Goal: Communication & Community: Ask a question

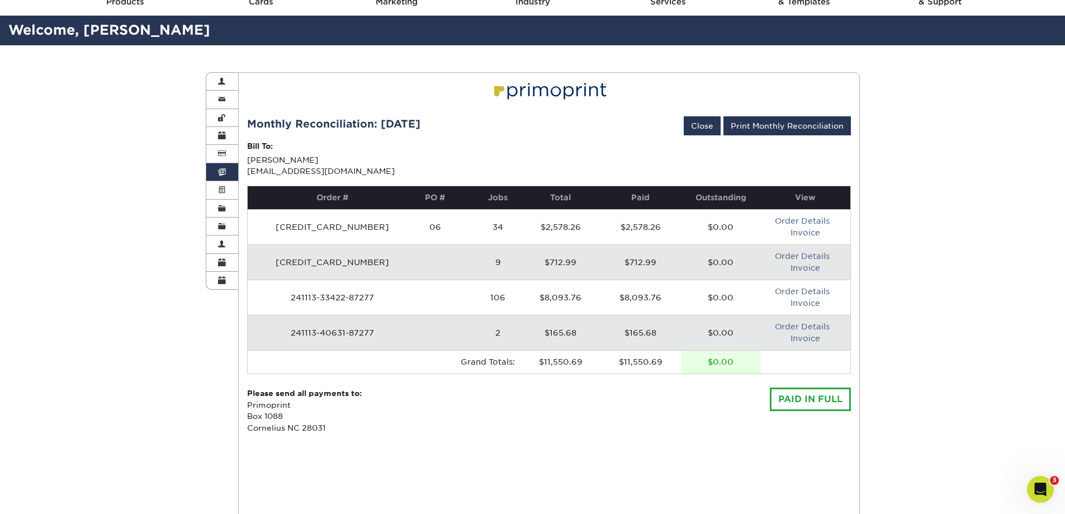
scroll to position [2, 0]
click at [702, 127] on link "Close" at bounding box center [702, 125] width 37 height 19
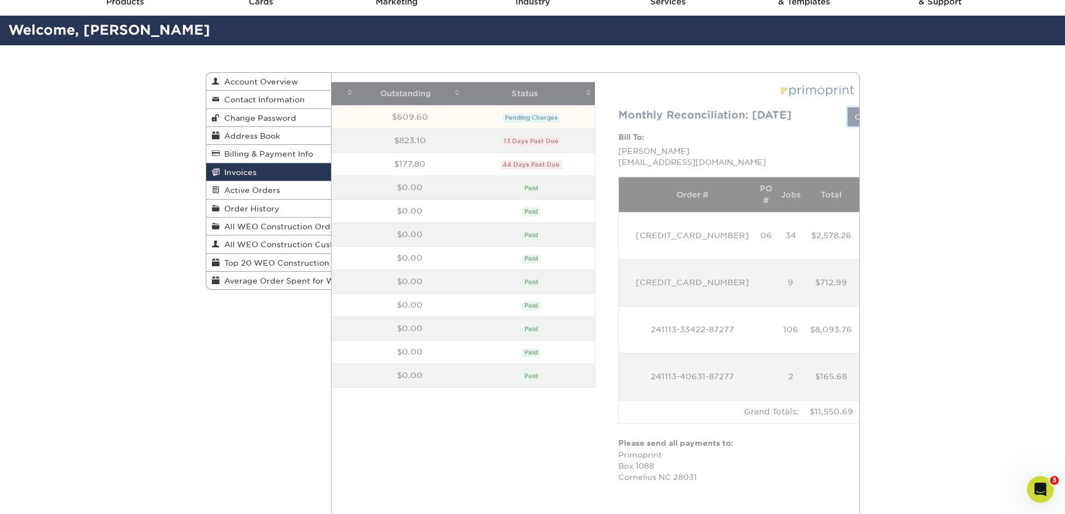
scroll to position [0, 0]
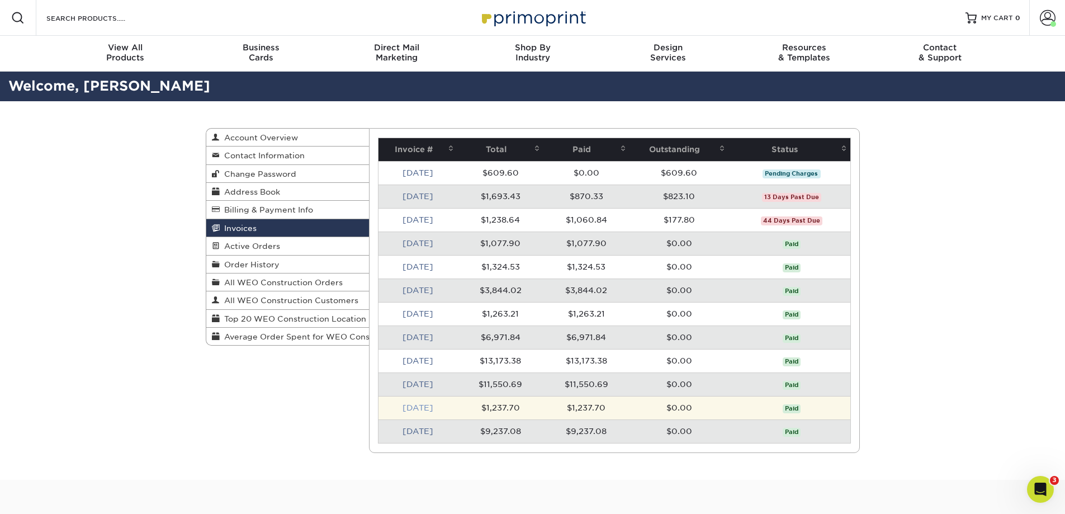
click at [419, 405] on link "[DATE]" at bounding box center [418, 407] width 31 height 9
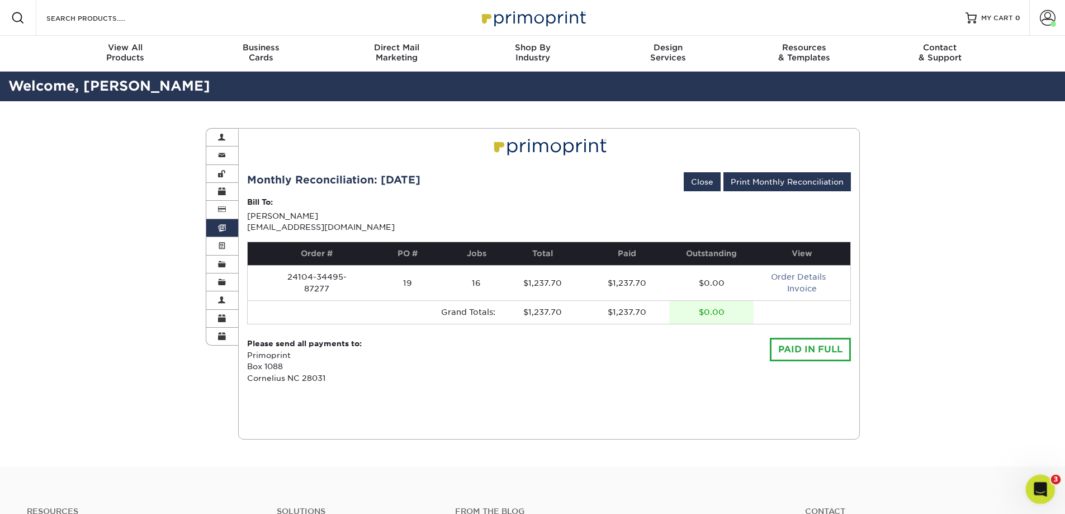
click at [1036, 483] on icon "Open Intercom Messenger" at bounding box center [1039, 488] width 18 height 18
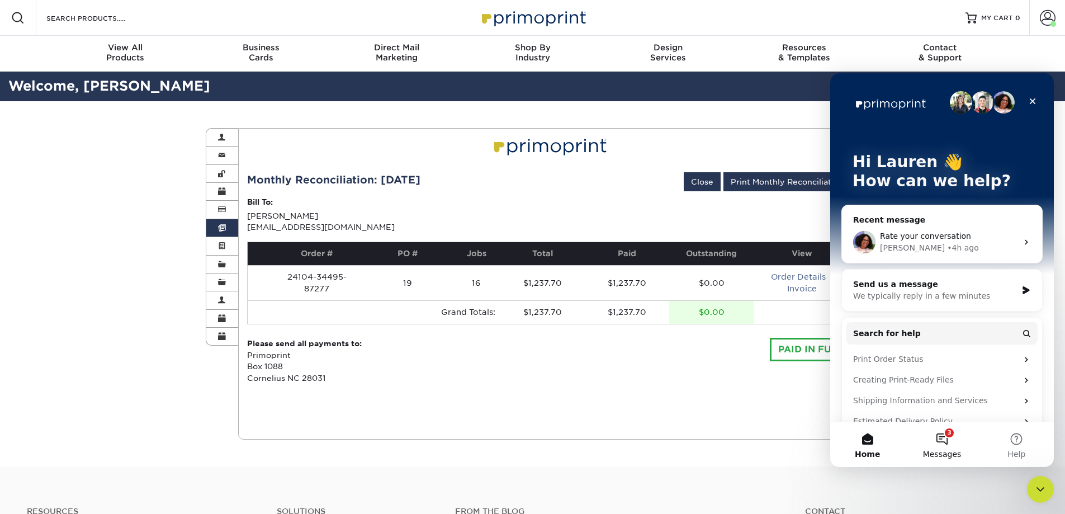
click at [945, 441] on button "3 Messages" at bounding box center [942, 444] width 74 height 45
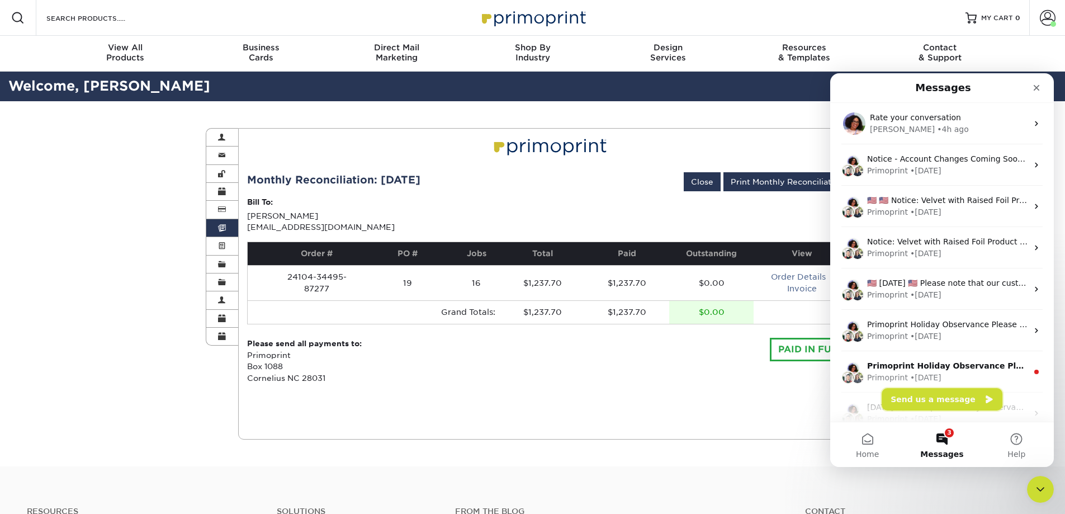
click at [937, 404] on button "Send us a message" at bounding box center [942, 399] width 121 height 22
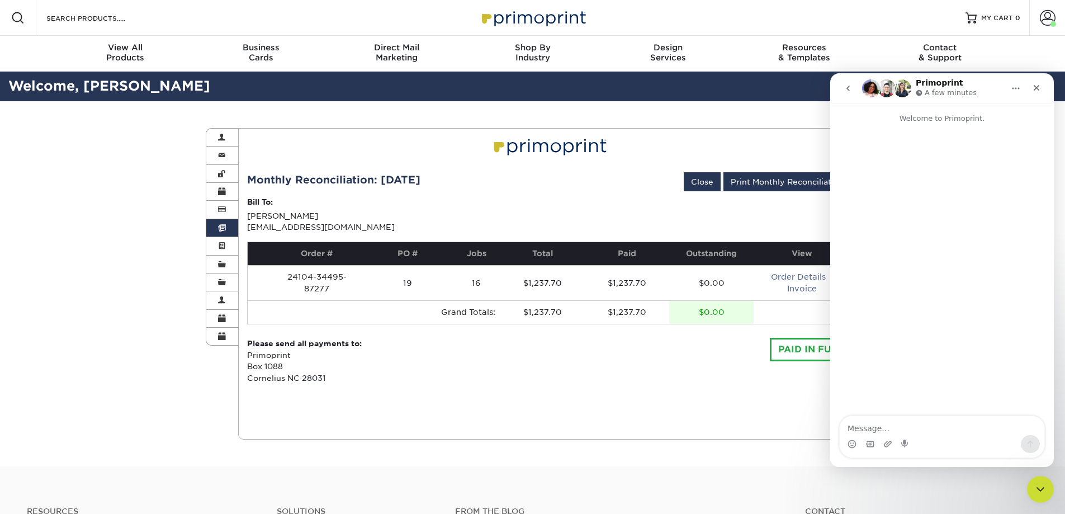
click at [884, 427] on textarea "Message…" at bounding box center [942, 425] width 205 height 19
type textarea "Hi! I have an invoice question"
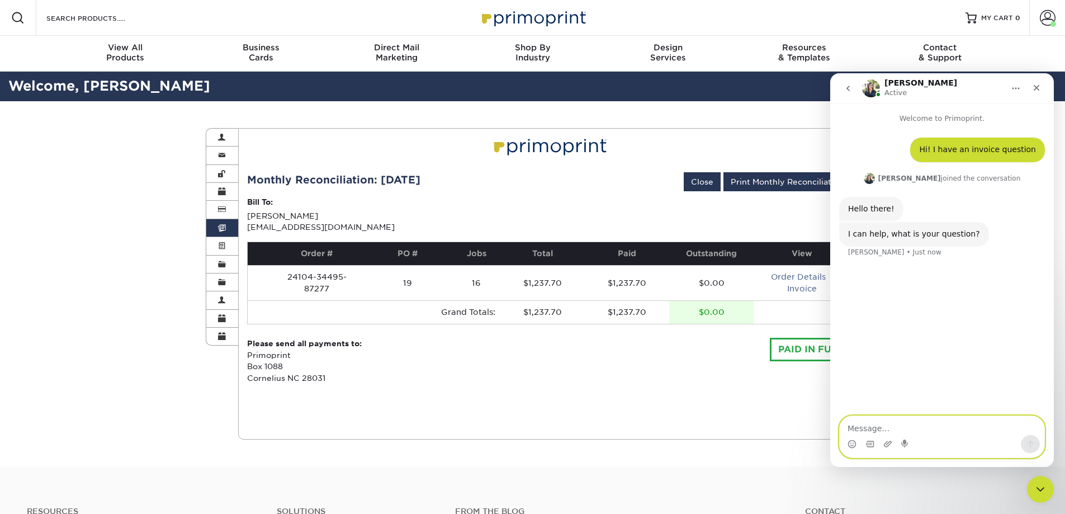
click at [882, 423] on textarea "Message…" at bounding box center [942, 425] width 205 height 19
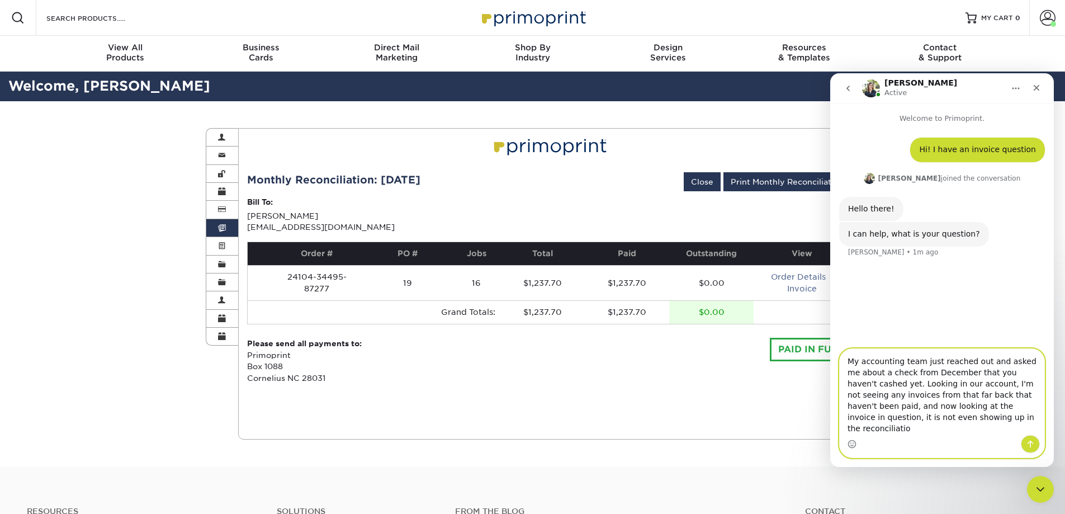
type textarea "My accounting team just reached out and asked me about a check from December th…"
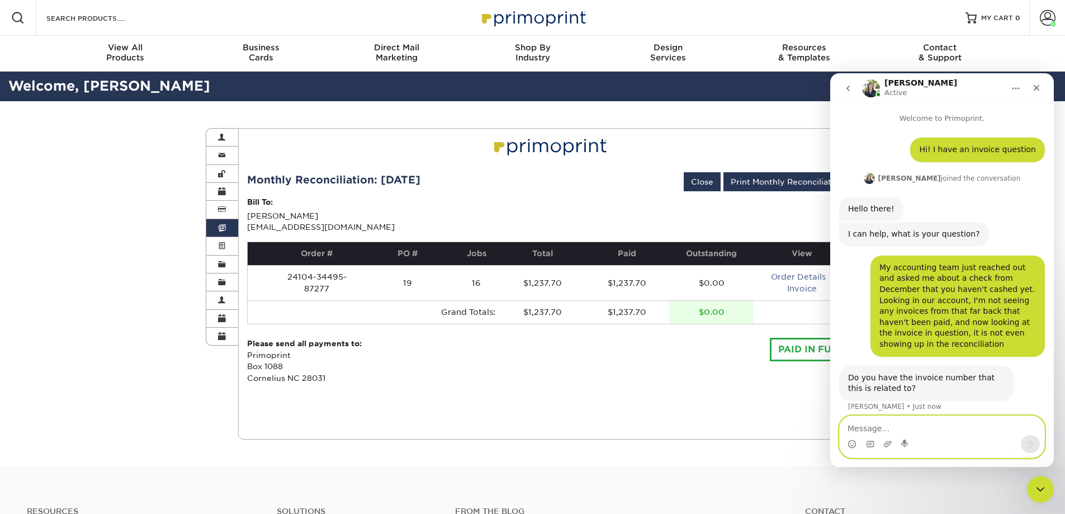
click at [876, 427] on textarea "Message…" at bounding box center [942, 425] width 205 height 19
type textarea "Yes: 24930-12170-87277"
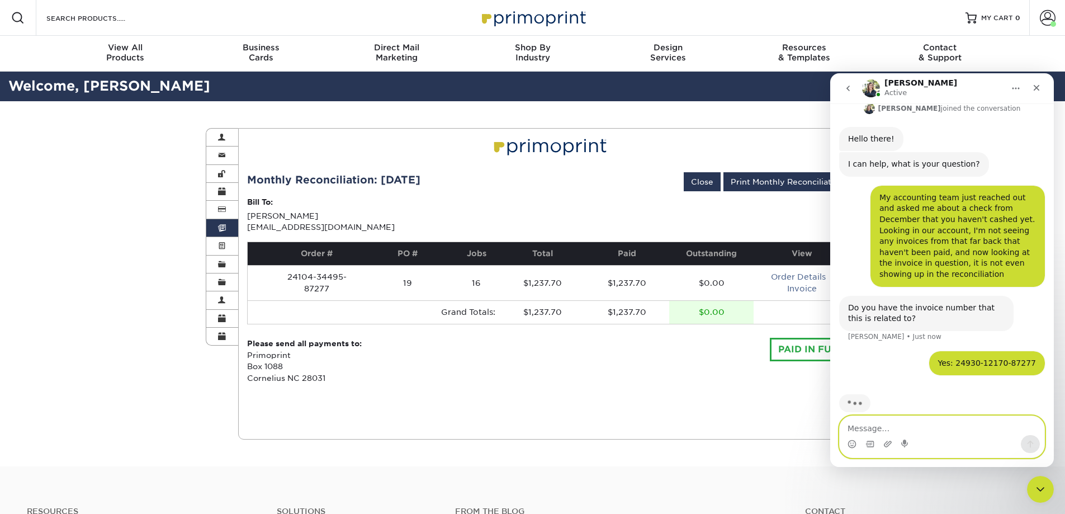
scroll to position [74, 0]
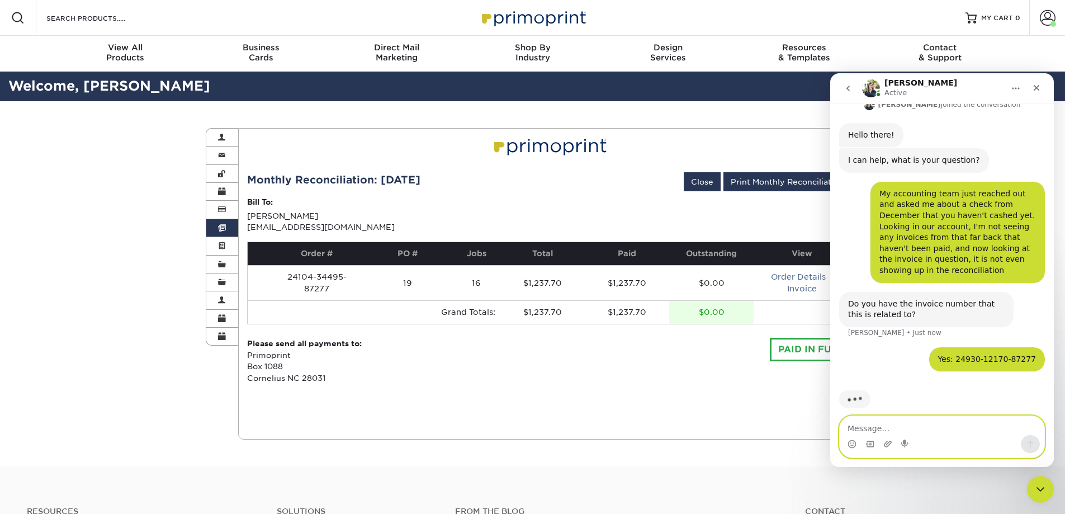
click at [895, 422] on textarea "Message…" at bounding box center [942, 425] width 205 height 19
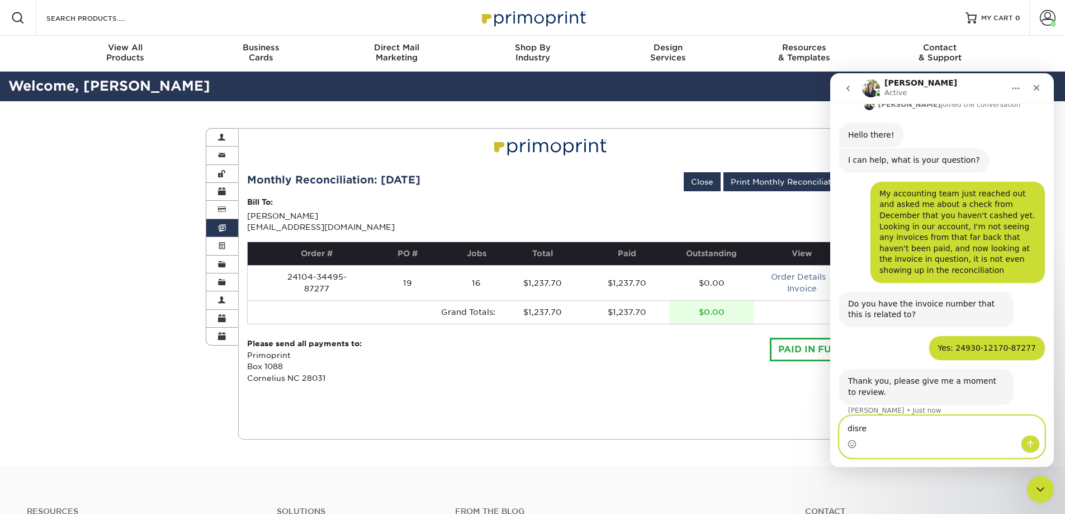
scroll to position [75, 0]
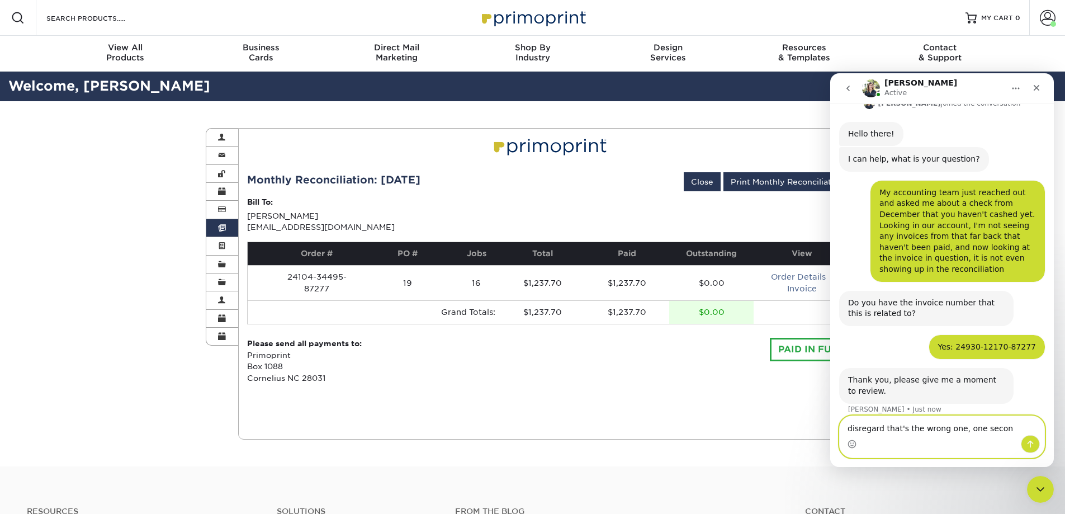
type textarea "disregard that's the wrong one, one second"
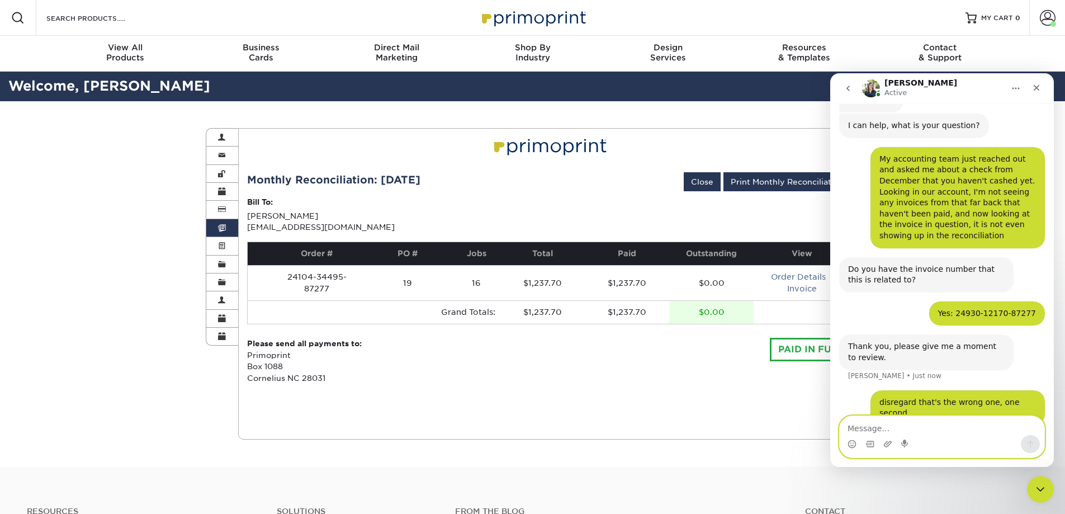
click at [893, 430] on textarea "Message…" at bounding box center [942, 425] width 205 height 19
type textarea "241113-42799-87277"
click at [1027, 446] on icon "Send a message…" at bounding box center [1030, 443] width 9 height 9
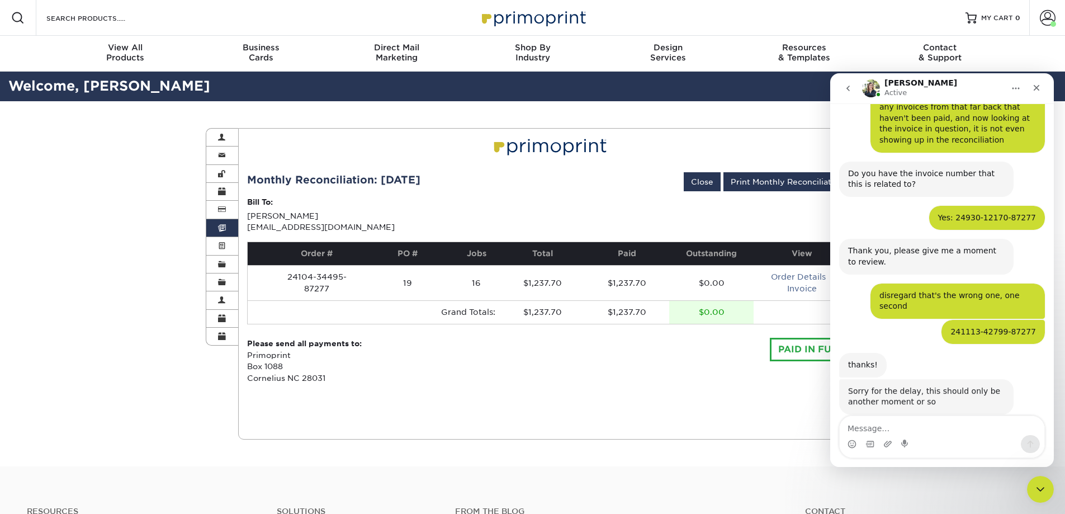
scroll to position [203, 0]
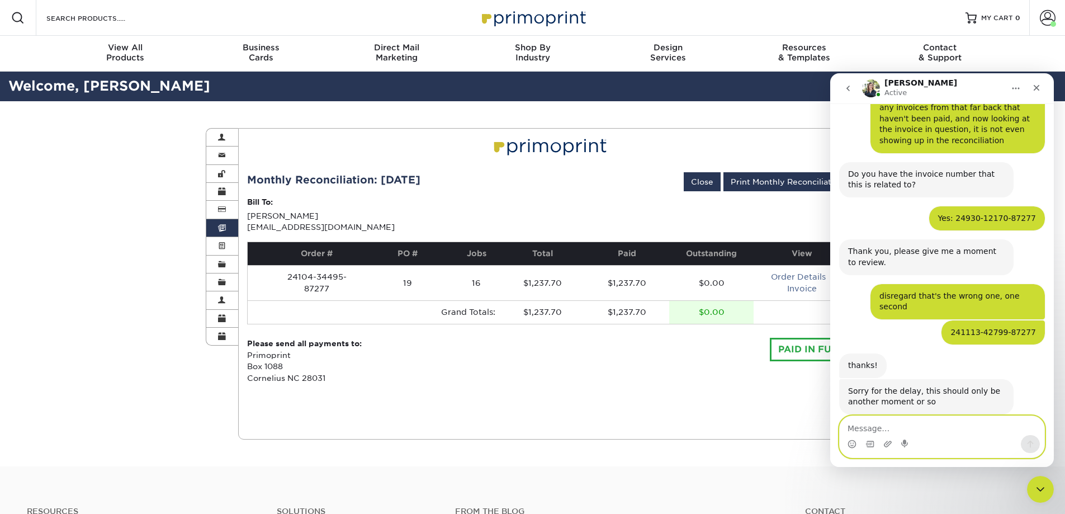
click at [882, 427] on textarea "Message…" at bounding box center [942, 425] width 205 height 19
type textarea "No rush, thank you!"
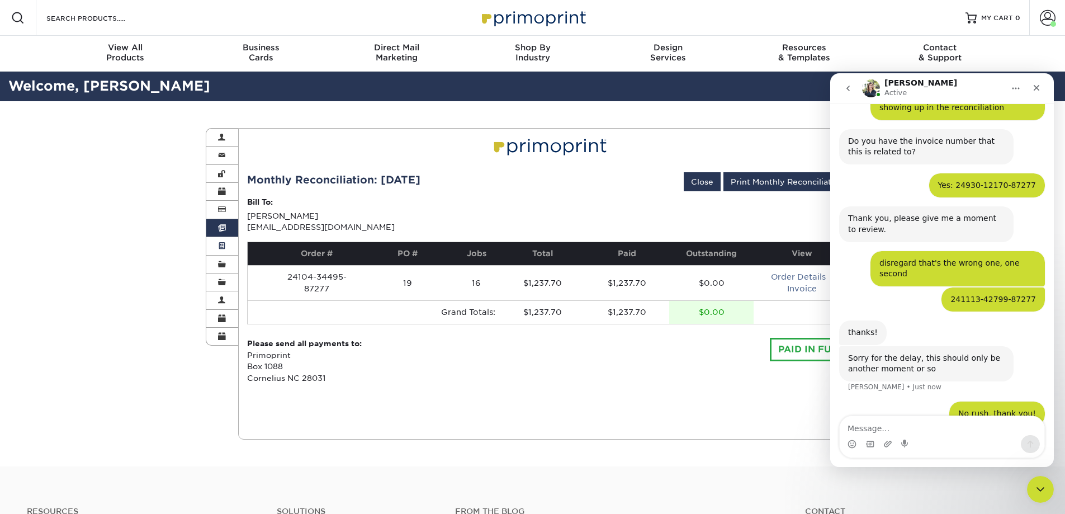
click at [221, 245] on span at bounding box center [222, 246] width 8 height 9
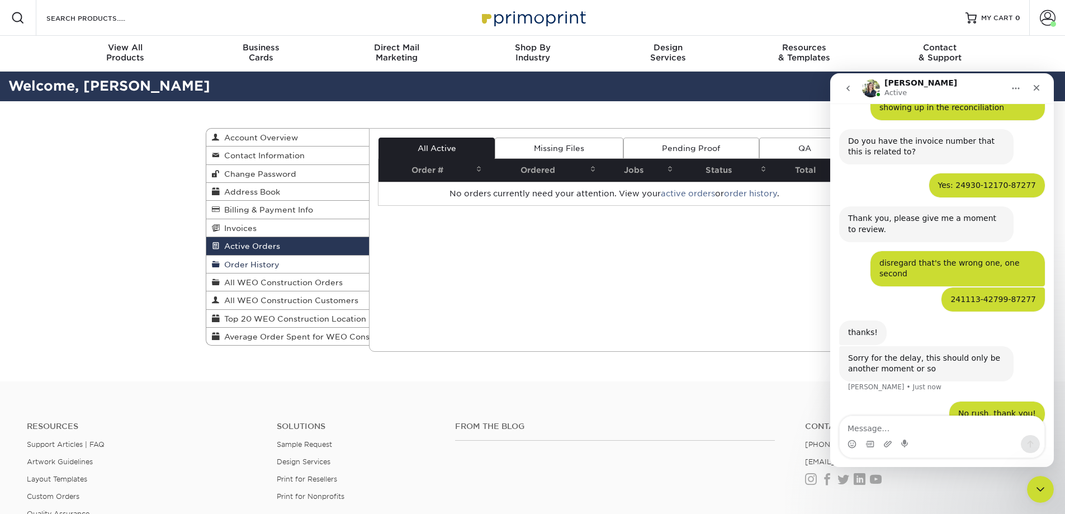
click at [250, 261] on span "Order History" at bounding box center [250, 264] width 60 height 9
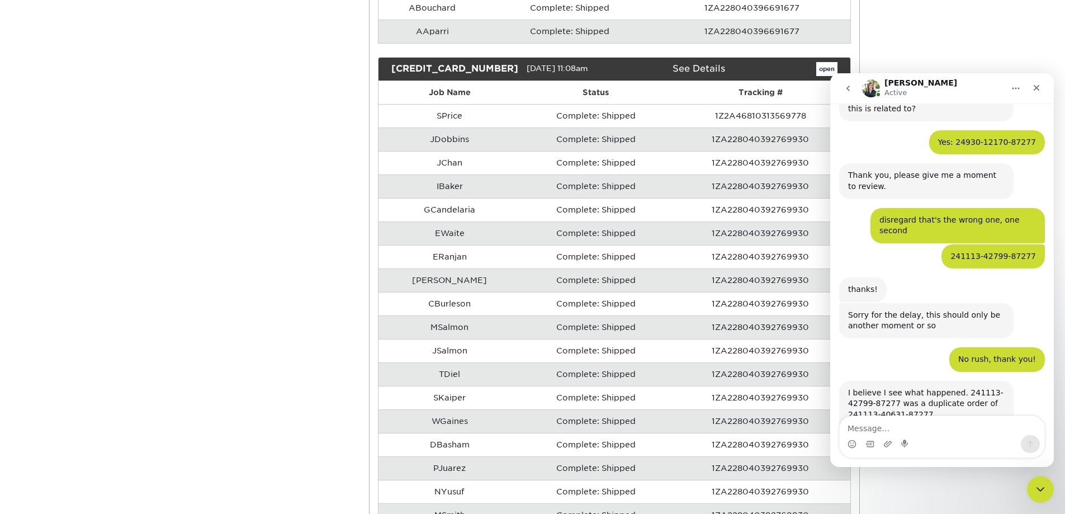
scroll to position [358, 0]
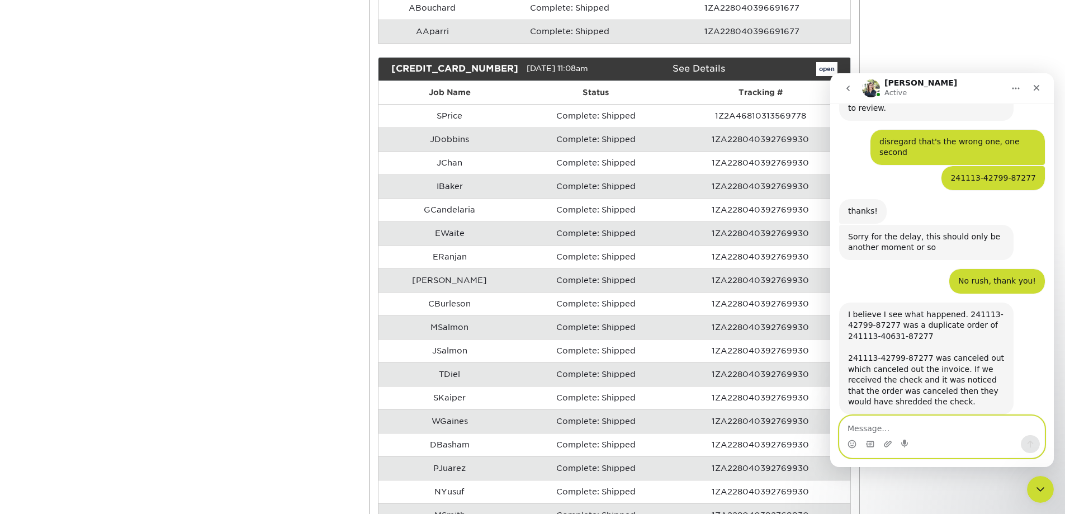
click at [881, 426] on textarea "Message…" at bounding box center [942, 425] width 205 height 19
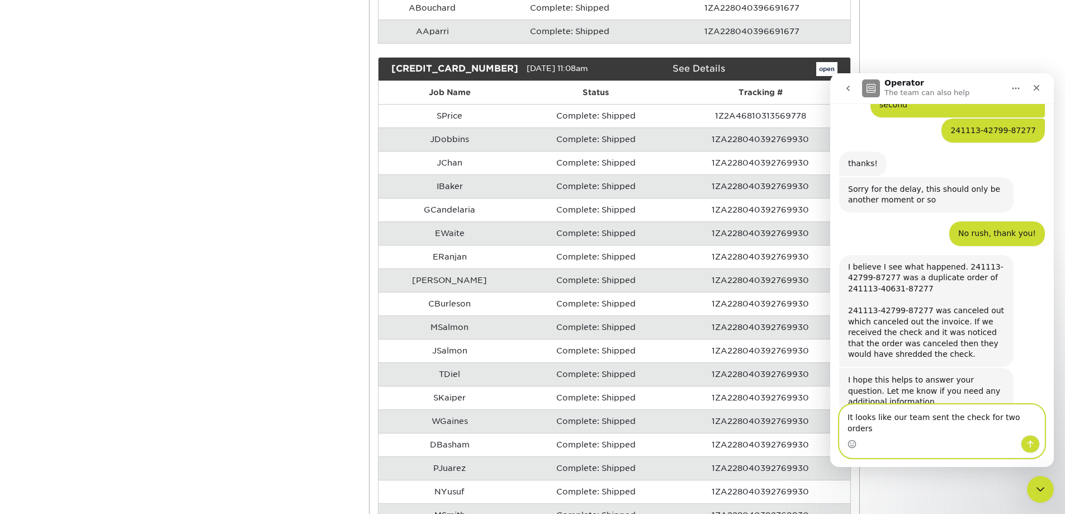
scroll to position [494, 0]
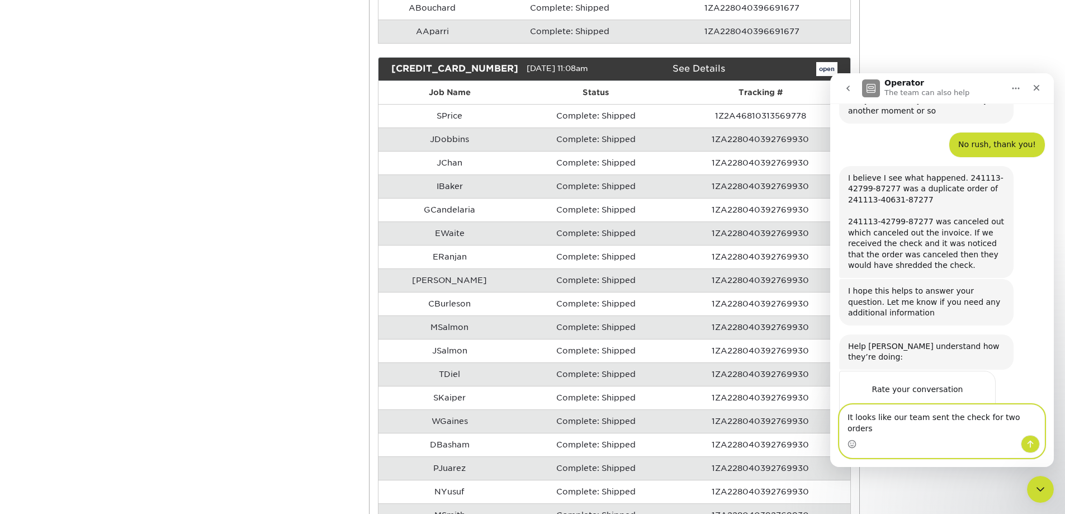
click at [1020, 430] on textarea "It looks like our team sent the check for two orders" at bounding box center [942, 420] width 205 height 30
click at [1029, 428] on textarea "It looks like our team sent the check for two orders" at bounding box center [942, 420] width 205 height 30
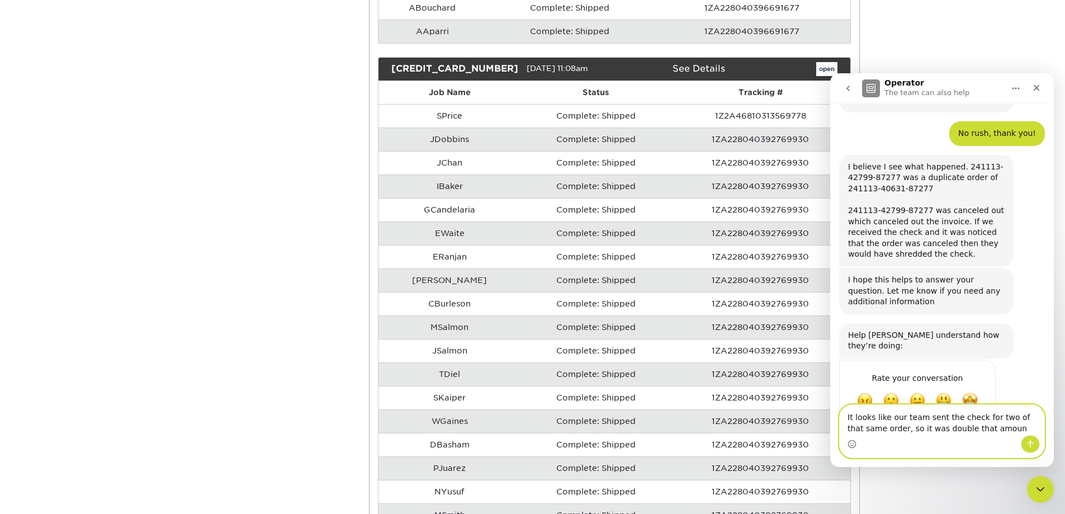
type textarea "It looks like our team sent the check for two of that same order, so it was dou…"
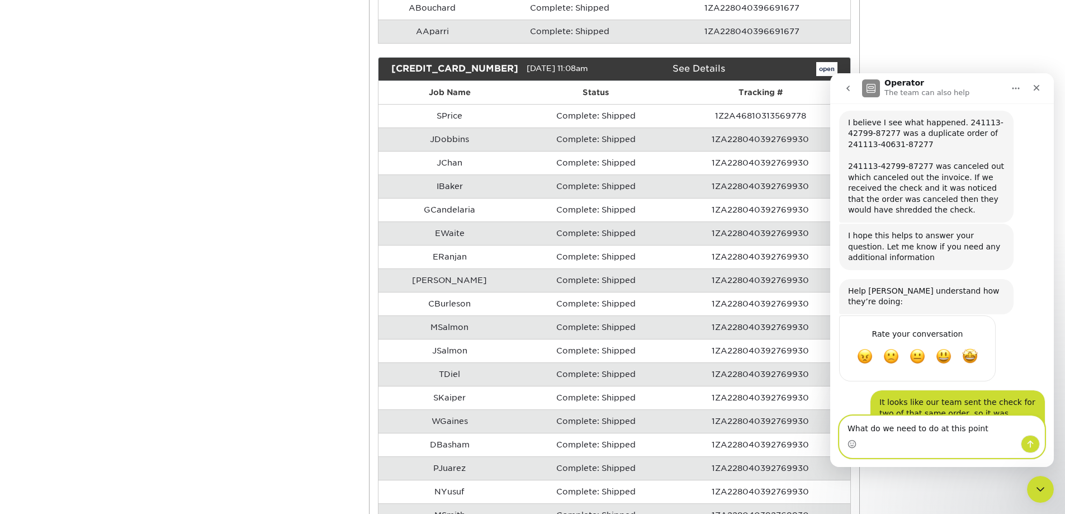
type textarea "What do we need to do at this point?"
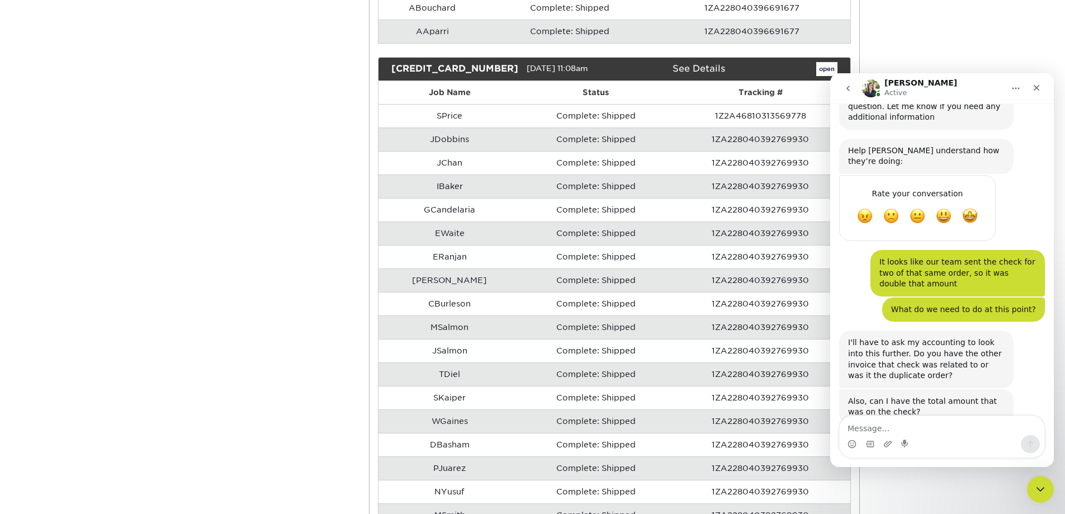
scroll to position [689, 0]
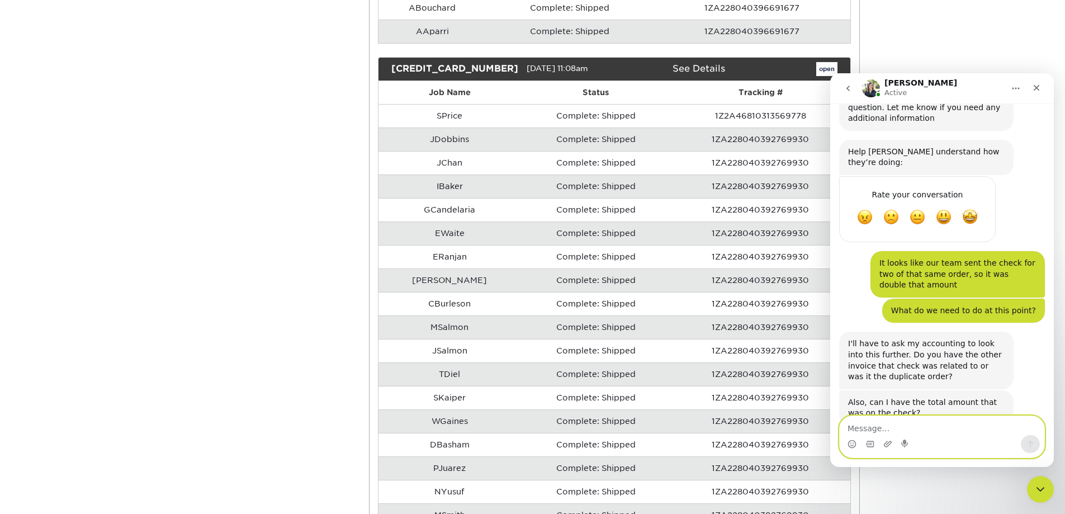
click at [899, 424] on textarea "Message…" at bounding box center [942, 425] width 205 height 19
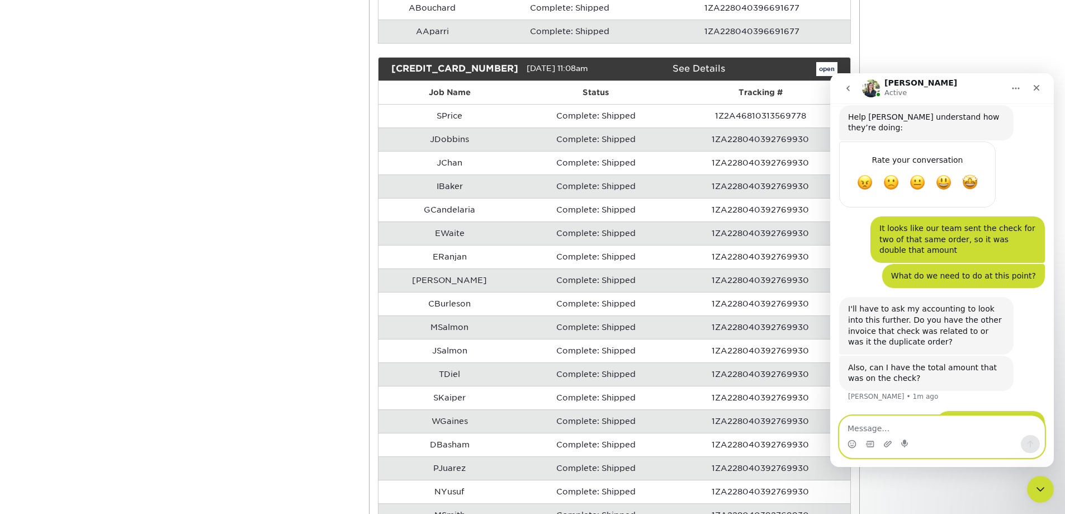
scroll to position [750, 0]
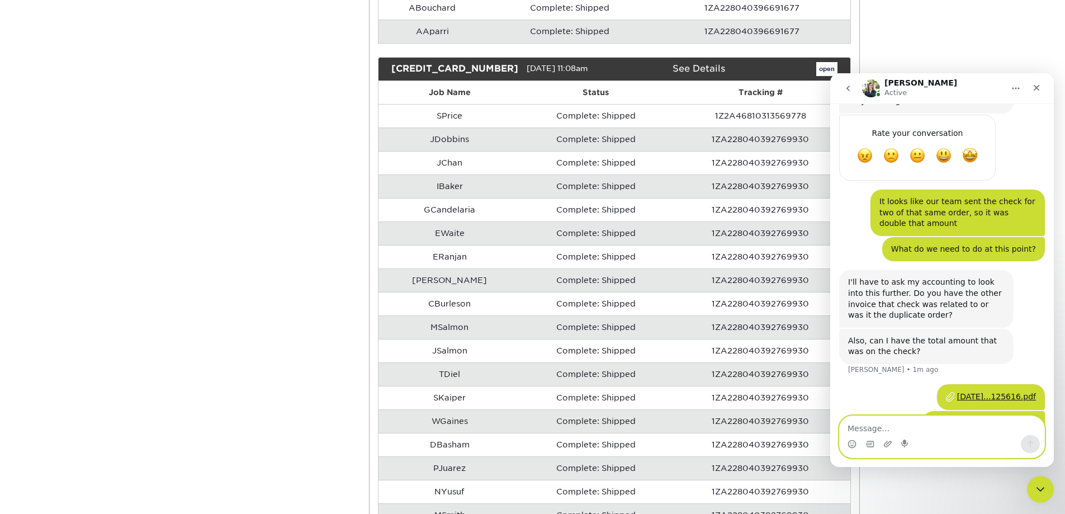
click at [941, 428] on textarea "Message…" at bounding box center [942, 425] width 205 height 19
type textarea "T"
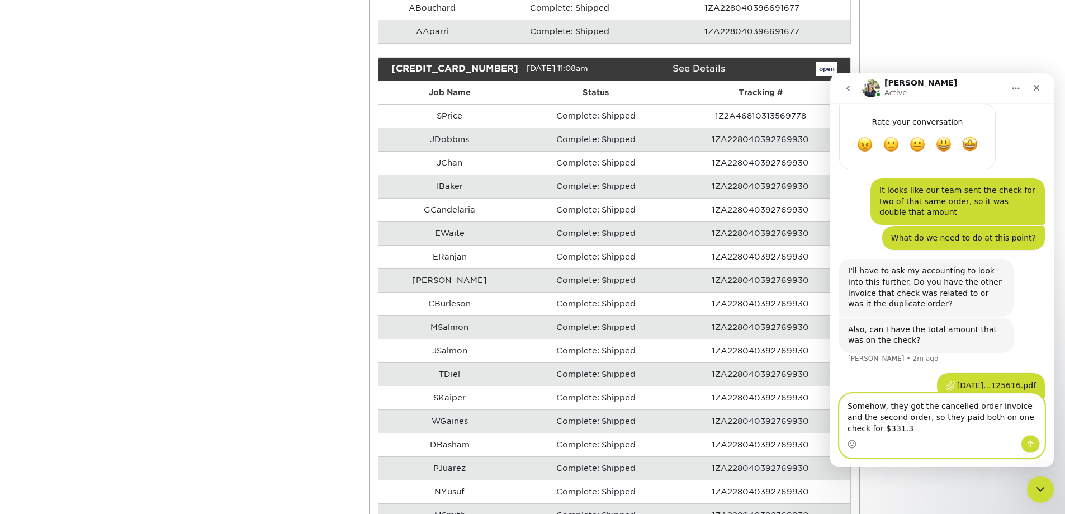
type textarea "Somehow, they got the cancelled order invoice and the second order, so they pai…"
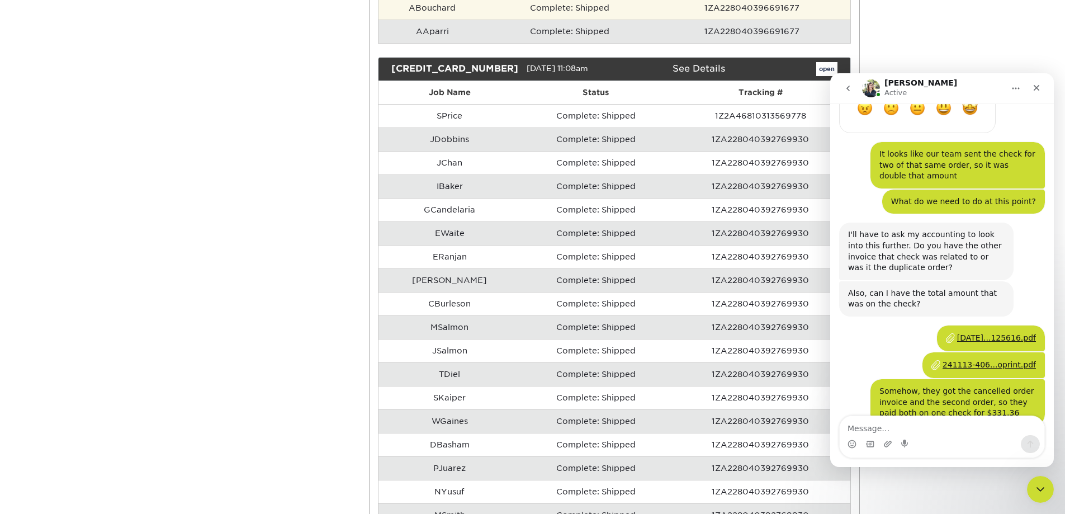
scroll to position [911, 0]
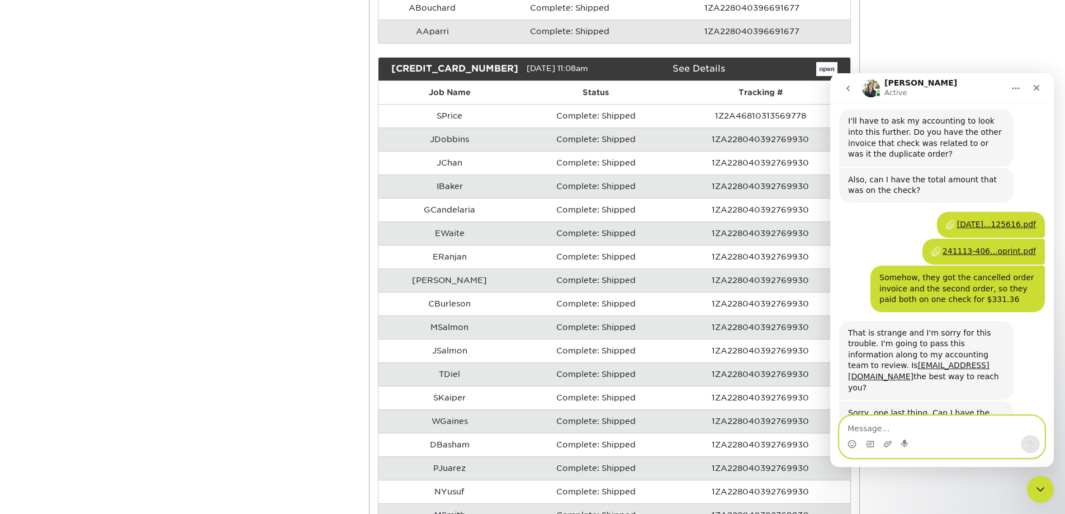
click at [931, 423] on textarea "Message…" at bounding box center [942, 425] width 205 height 19
click at [881, 430] on textarea "Message…" at bounding box center [942, 425] width 205 height 19
paste textarea "check 6058"
type textarea "check 6058"
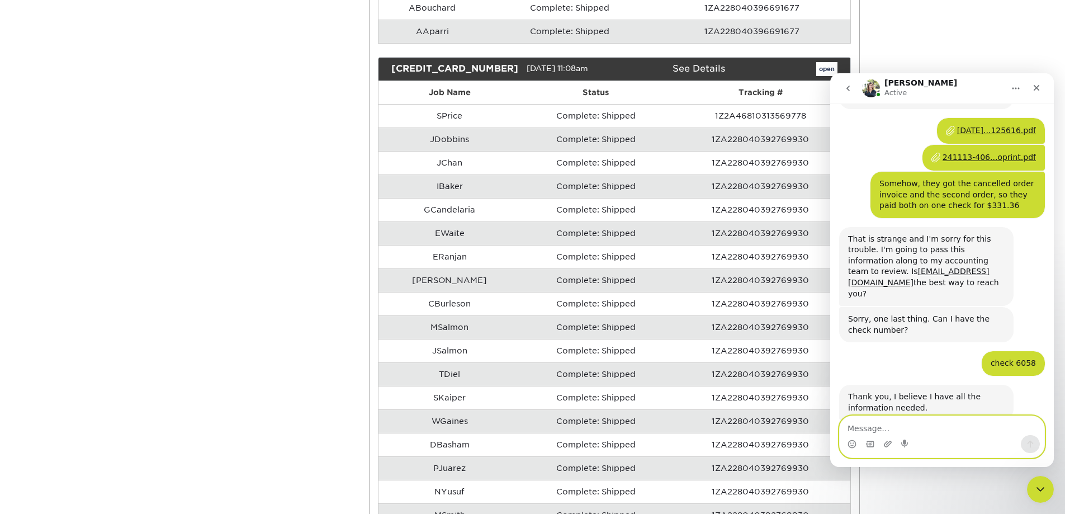
scroll to position [1025, 0]
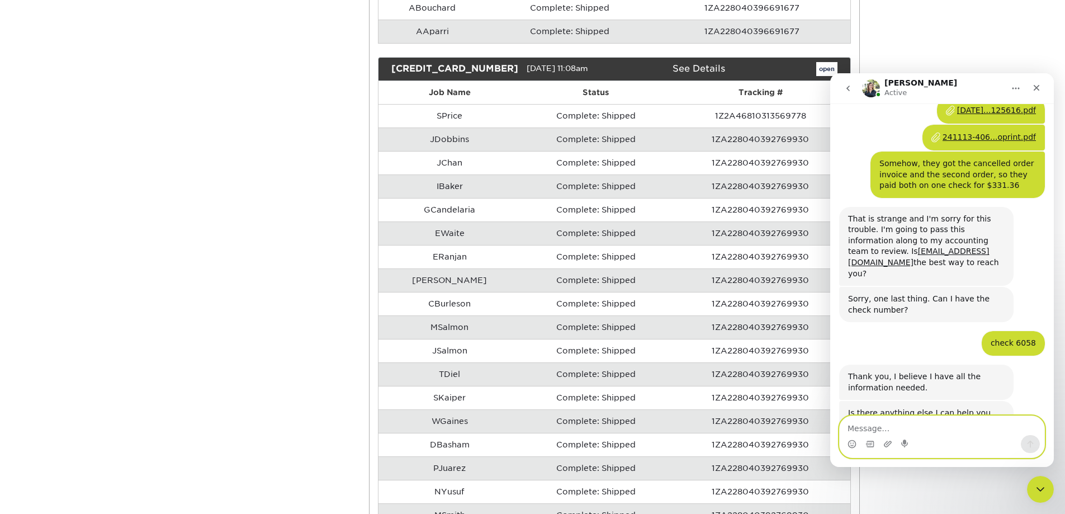
click at [941, 423] on textarea "Message…" at bounding box center [942, 425] width 205 height 19
type textarea "no just this"
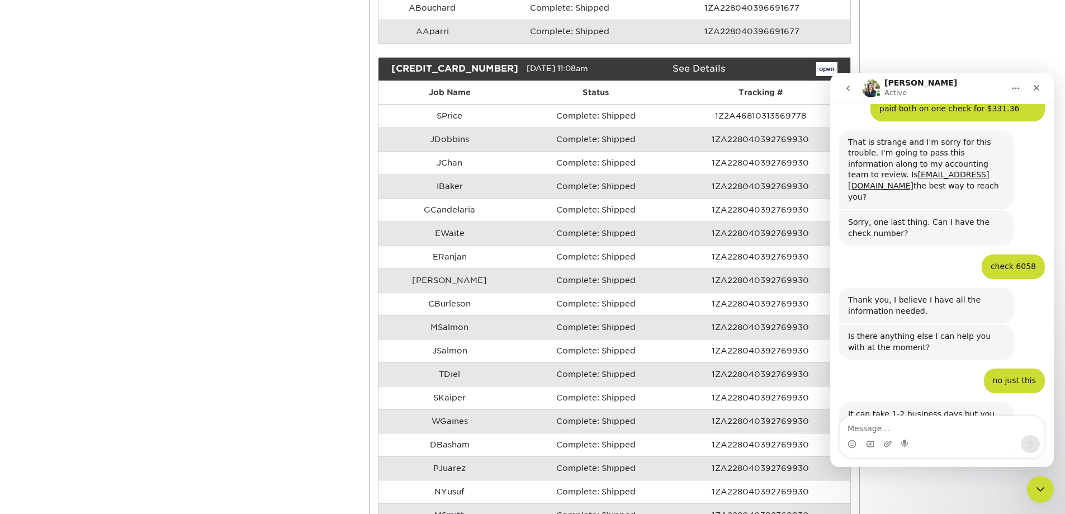
scroll to position [1119, 0]
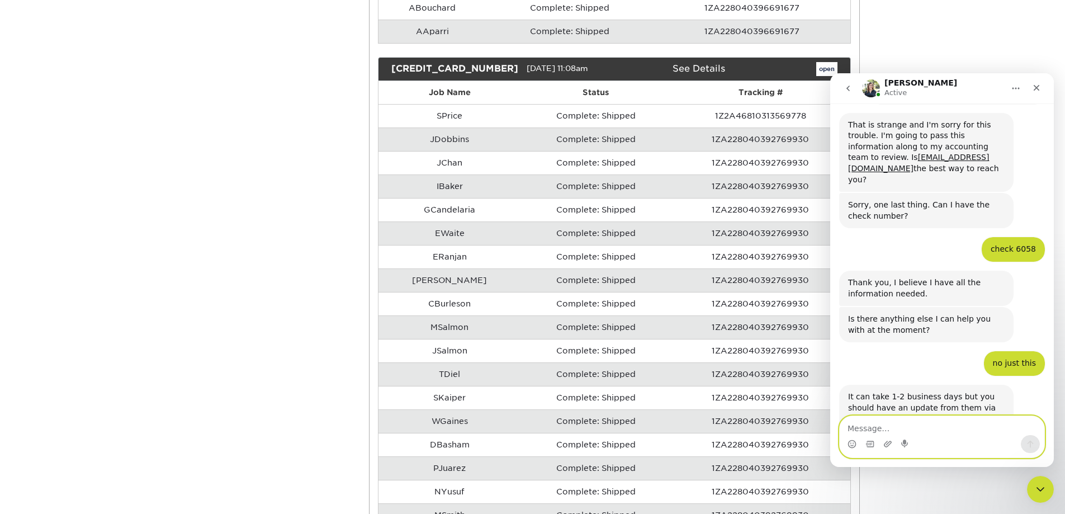
click at [918, 429] on textarea "Message…" at bounding box center [942, 425] width 205 height 19
type textarea "Thank you!"
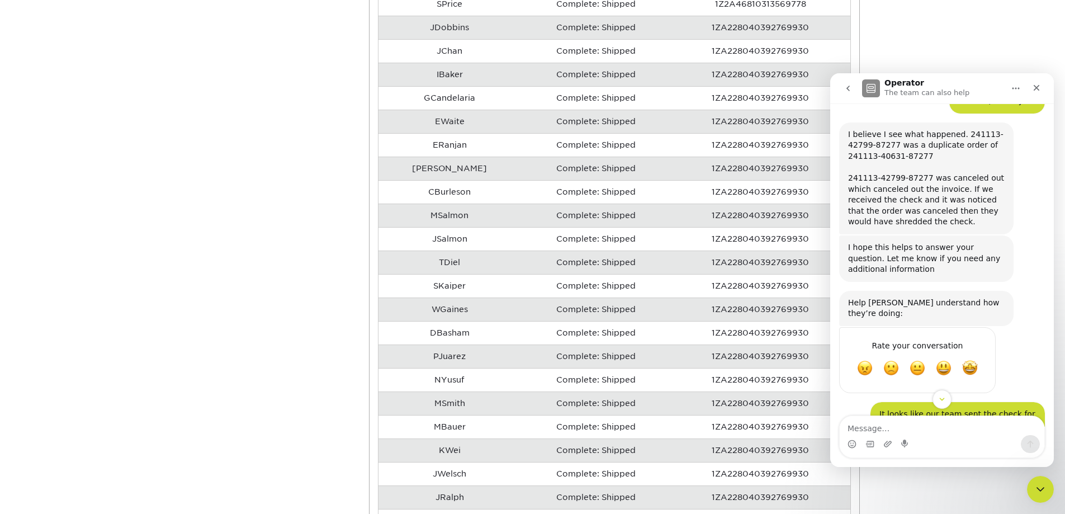
scroll to position [482, 0]
